Goal: Task Accomplishment & Management: Manage account settings

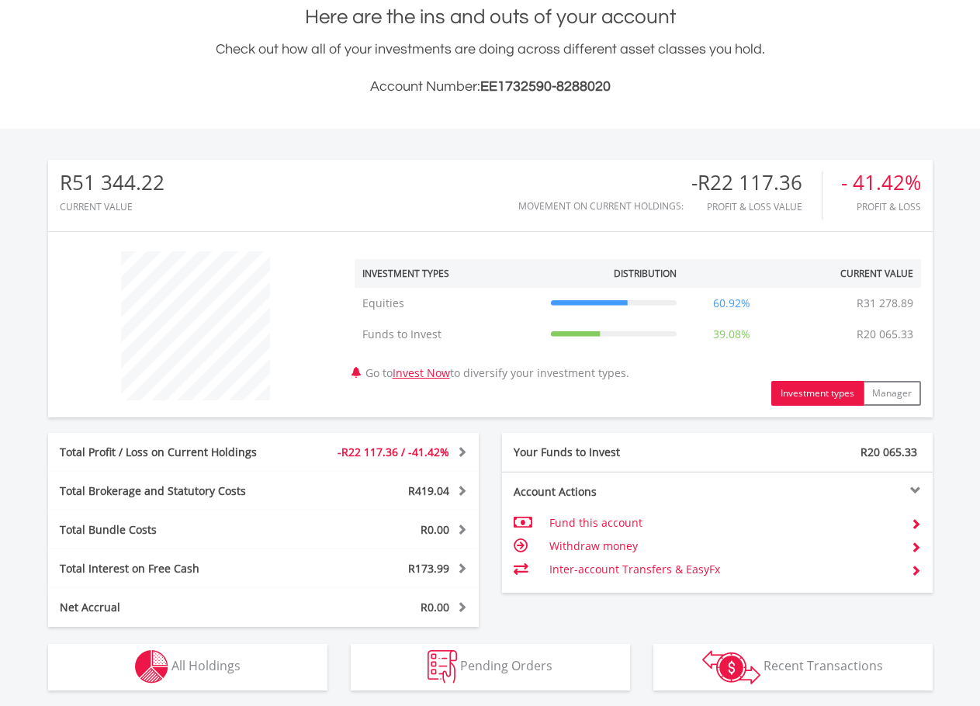
scroll to position [388, 0]
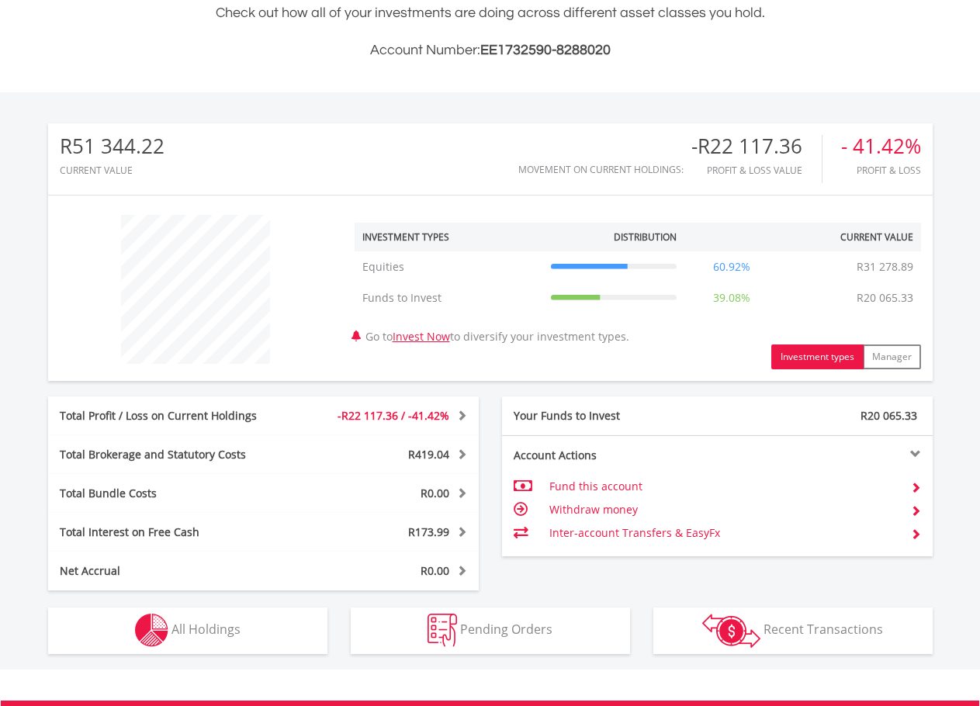
click at [626, 508] on td "Withdraw money" at bounding box center [723, 509] width 348 height 23
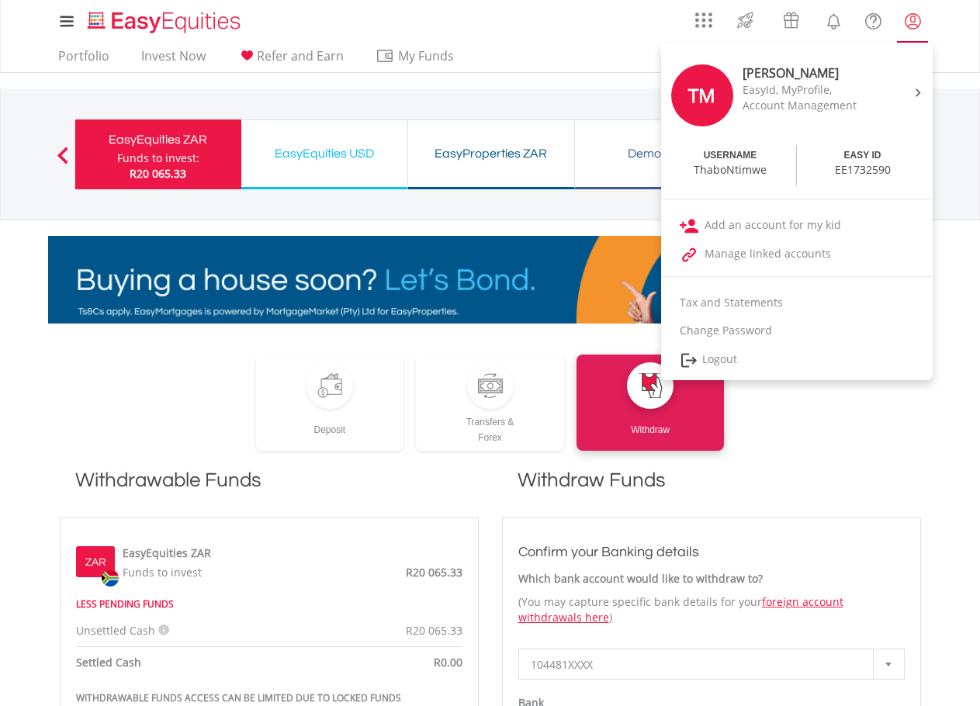
click at [898, 19] on link "My Profile" at bounding box center [913, 21] width 40 height 34
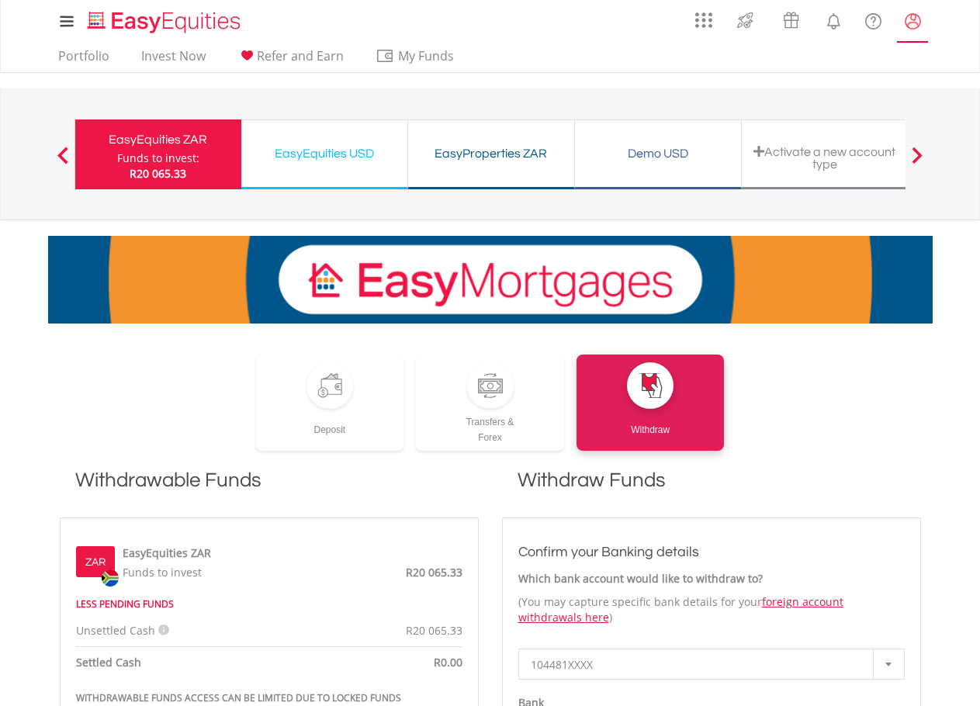
click at [919, 19] on lord-icon "My Profile" at bounding box center [912, 21] width 19 height 19
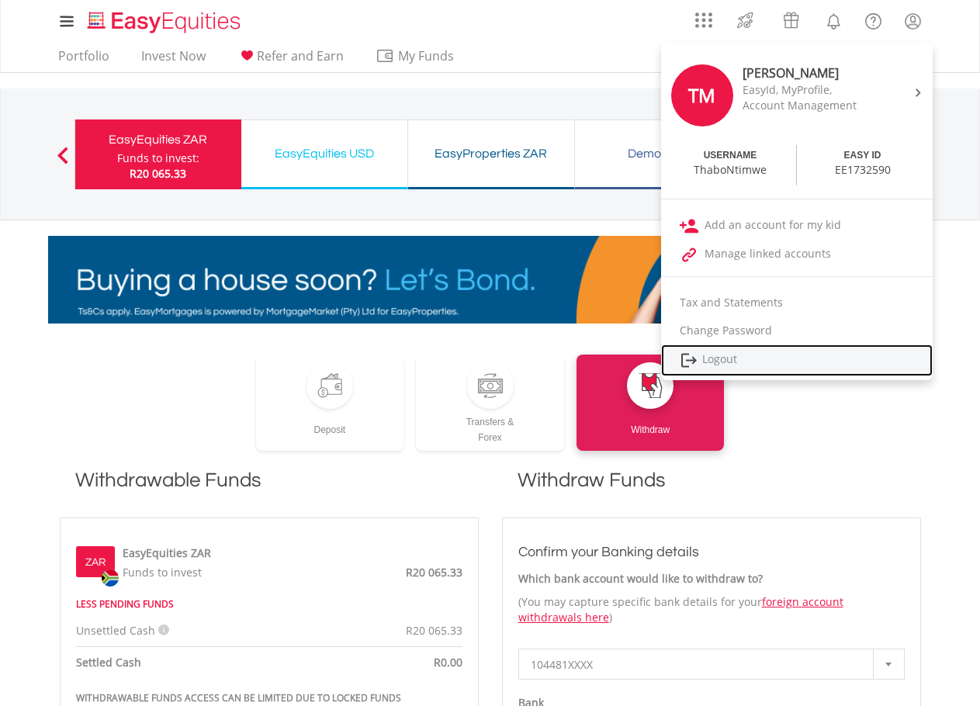
click at [733, 357] on link "Logout" at bounding box center [797, 360] width 272 height 32
